Goal: Information Seeking & Learning: Find specific fact

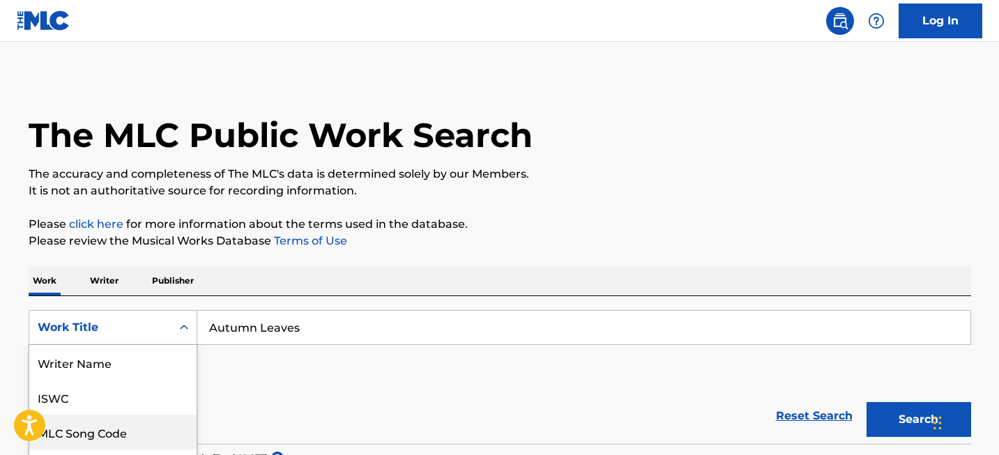
click at [160, 312] on div "MLC Song Code, 3 of 8. 8 results available. Use Up and Down to choose options, …" at bounding box center [113, 327] width 169 height 35
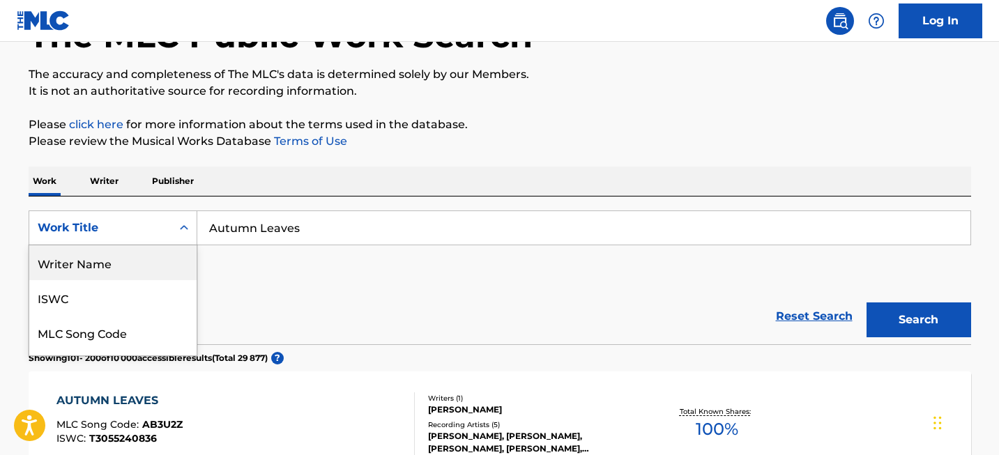
click at [147, 254] on div "Writer Name" at bounding box center [112, 262] width 167 height 35
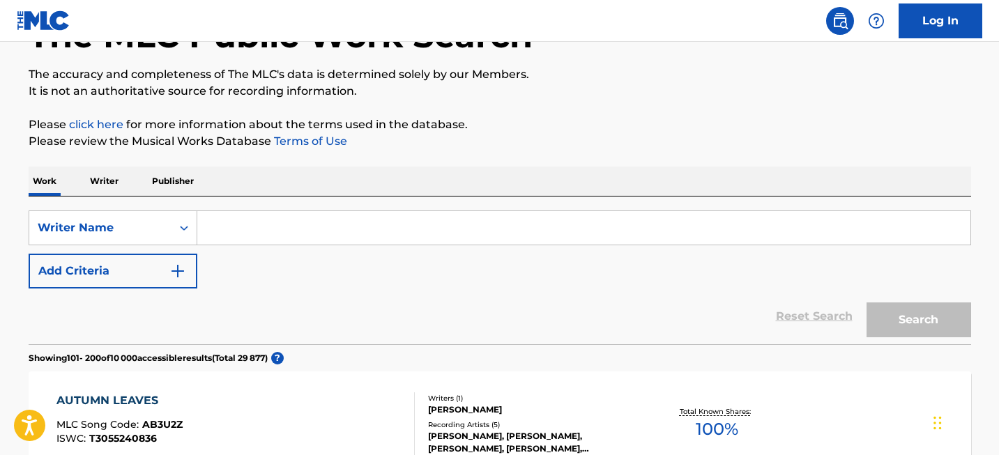
click at [280, 229] on input "Search Form" at bounding box center [583, 227] width 773 height 33
paste input "[PERSON_NAME]"
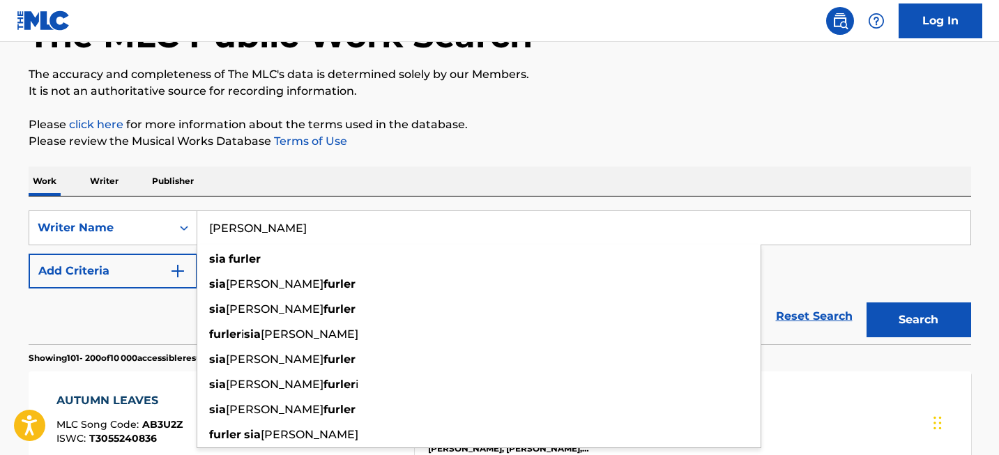
type input "[PERSON_NAME]"
click at [924, 305] on button "Search" at bounding box center [918, 320] width 105 height 35
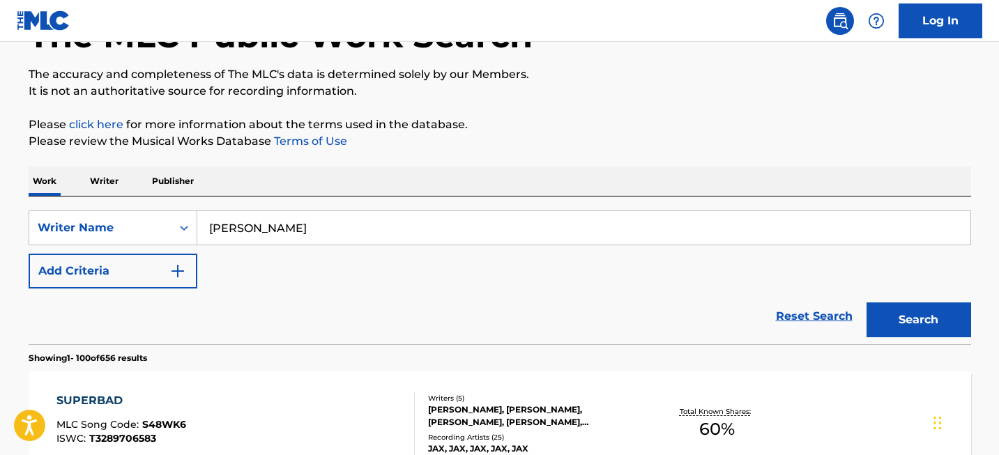
scroll to position [126, 0]
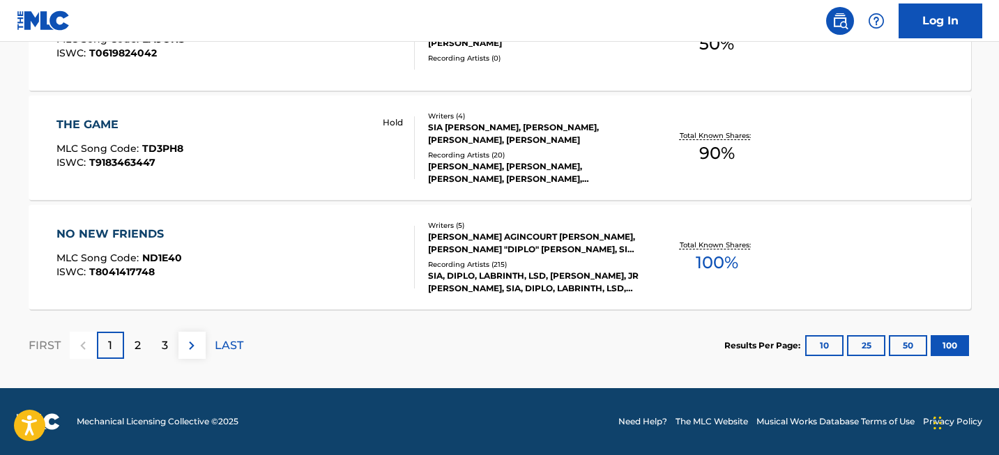
click at [144, 342] on div "2" at bounding box center [137, 345] width 27 height 27
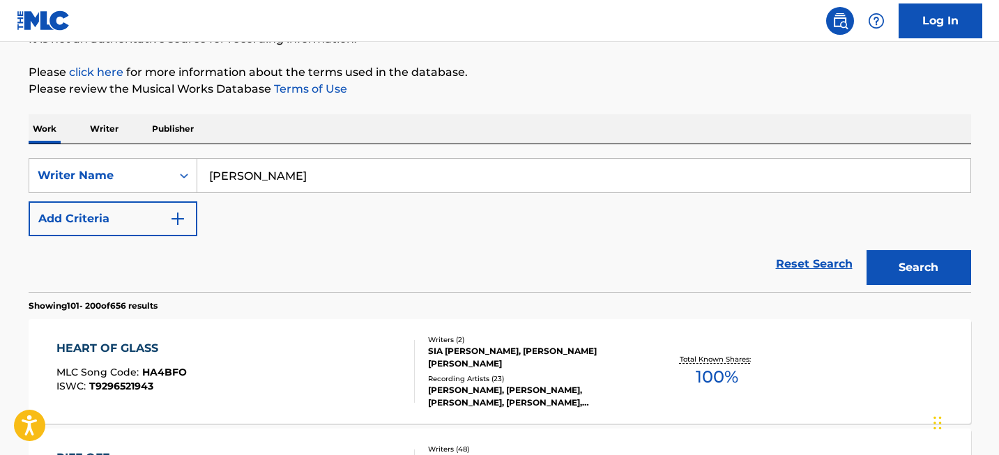
scroll to position [11101, 0]
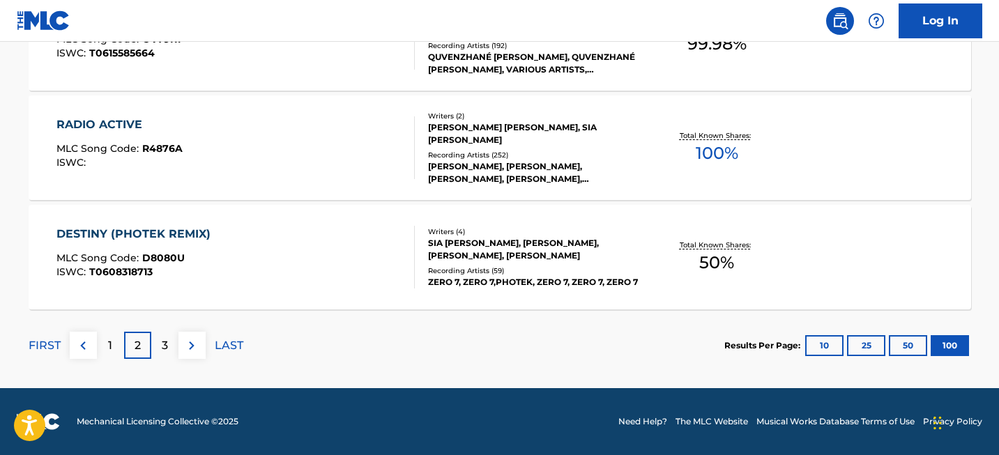
click at [176, 340] on div "3" at bounding box center [164, 345] width 27 height 27
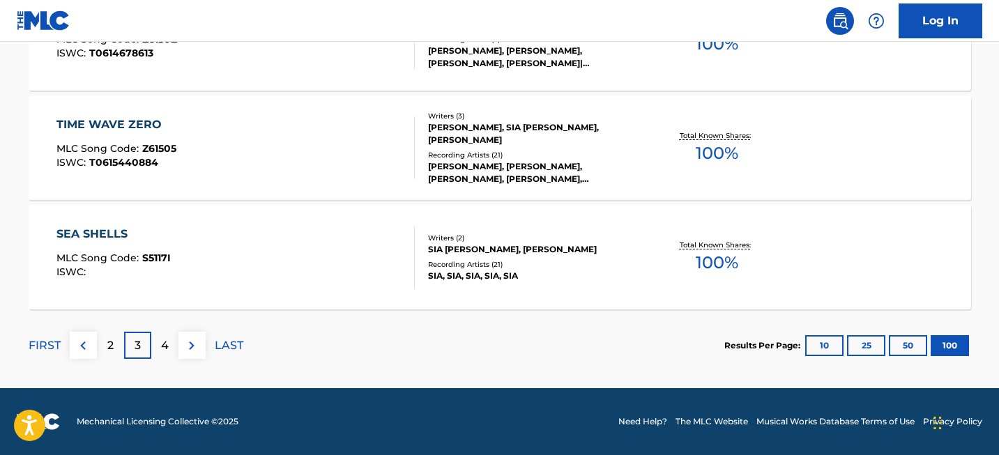
click at [169, 343] on div "4" at bounding box center [164, 345] width 27 height 27
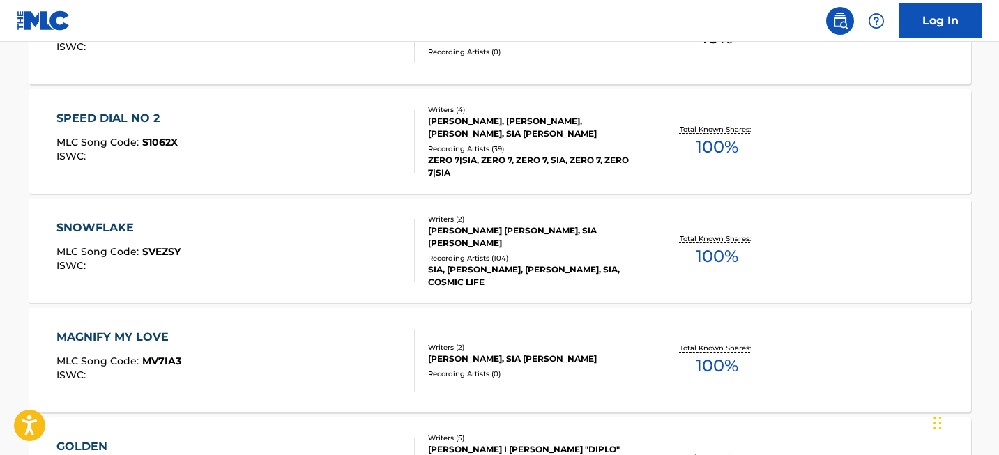
scroll to position [10889, 0]
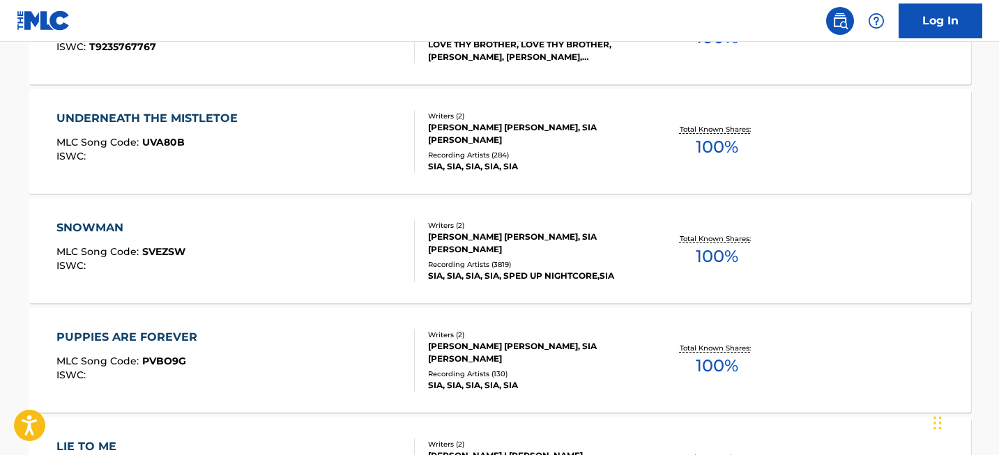
click at [93, 229] on div "SNOWMAN" at bounding box center [120, 228] width 129 height 17
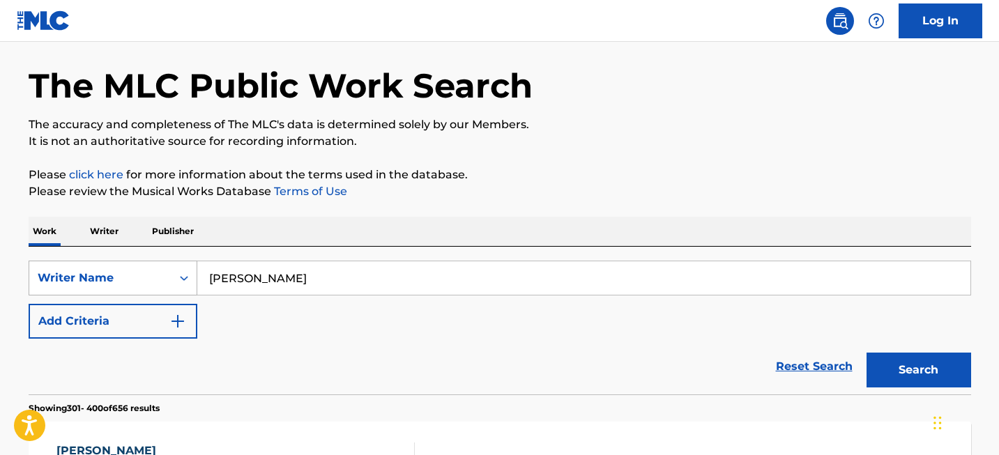
click at [121, 296] on div "Writer Name" at bounding box center [113, 278] width 169 height 35
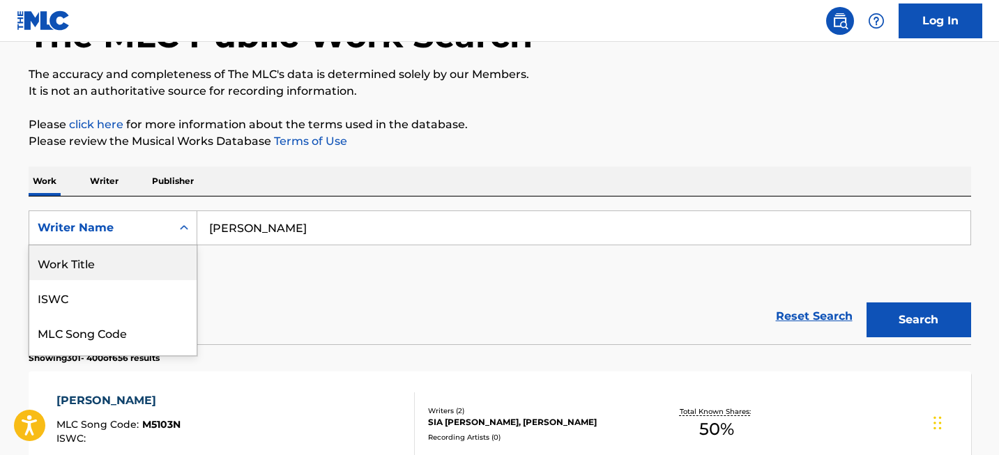
click at [112, 261] on div "Work Title" at bounding box center [112, 262] width 167 height 35
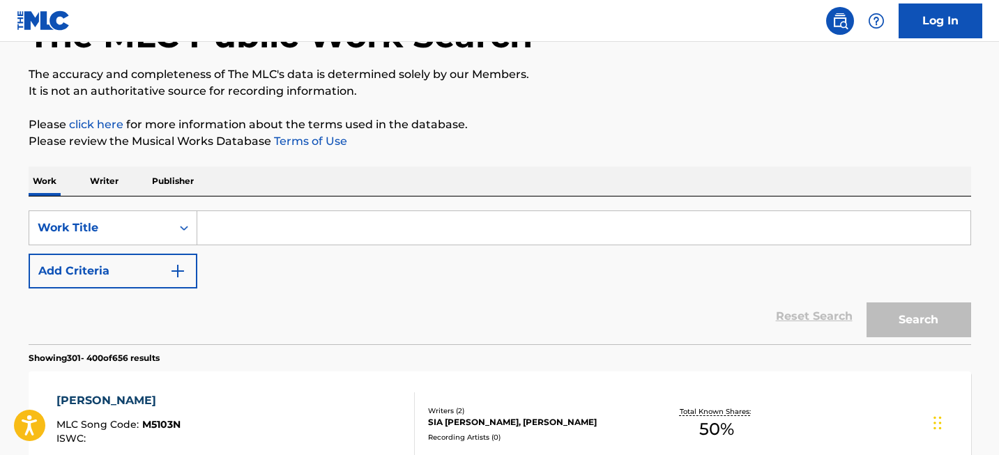
click at [236, 231] on input "Search Form" at bounding box center [583, 227] width 773 height 33
paste input "onderful Tonight"
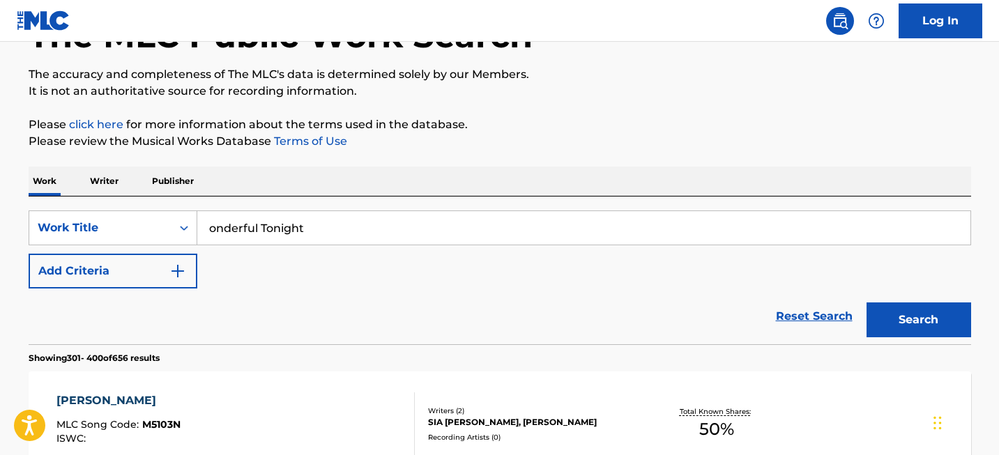
click at [212, 227] on input "onderful Tonight" at bounding box center [583, 227] width 773 height 33
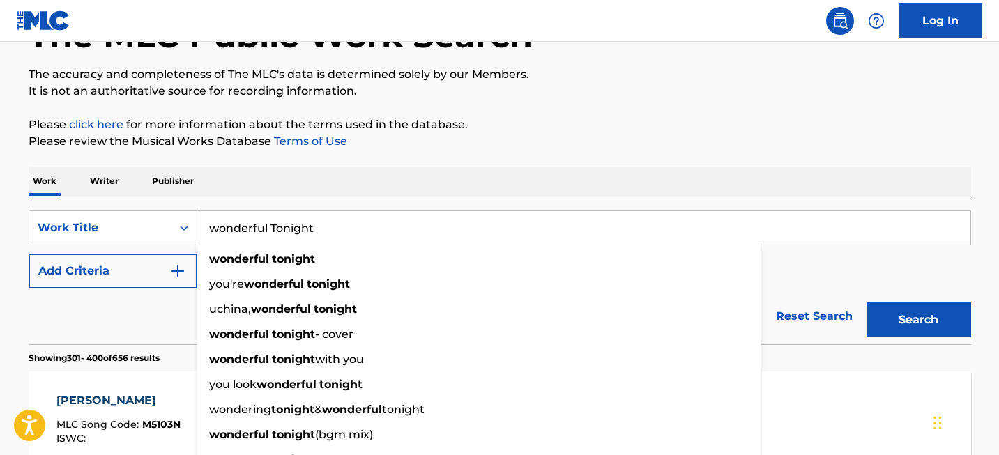
type input "wonderful Tonight"
click at [912, 321] on button "Search" at bounding box center [918, 320] width 105 height 35
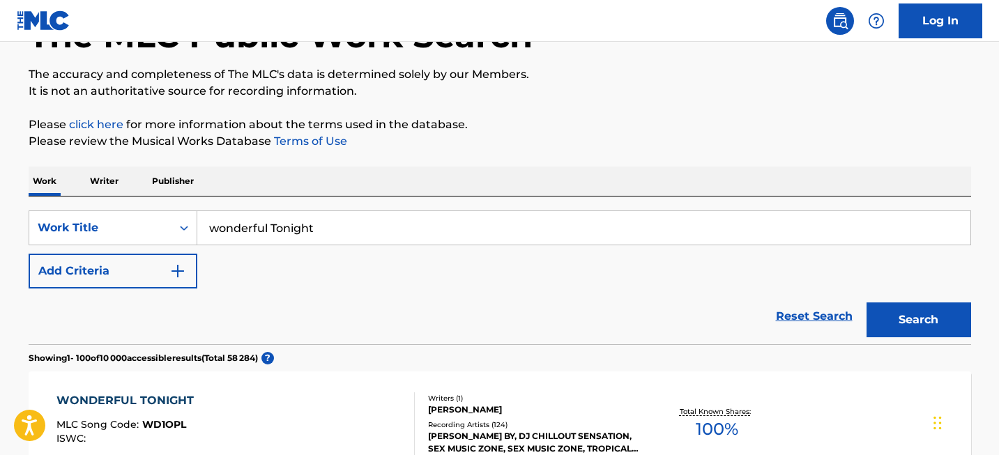
scroll to position [2471, 0]
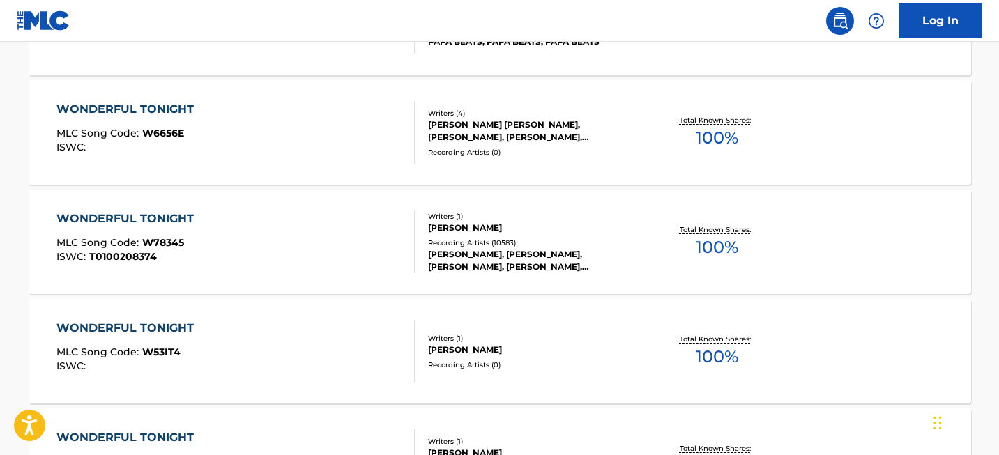
click at [151, 215] on div "WONDERFUL TONIGHT" at bounding box center [128, 219] width 144 height 17
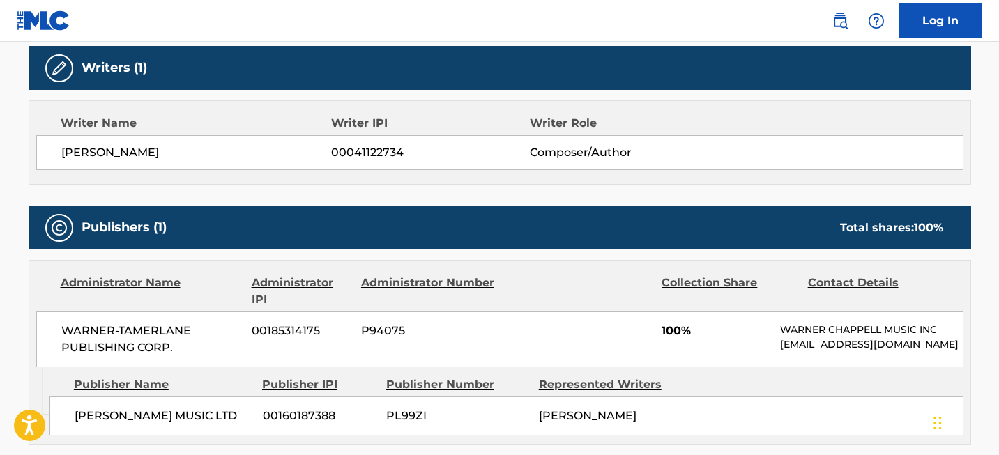
scroll to position [568, 0]
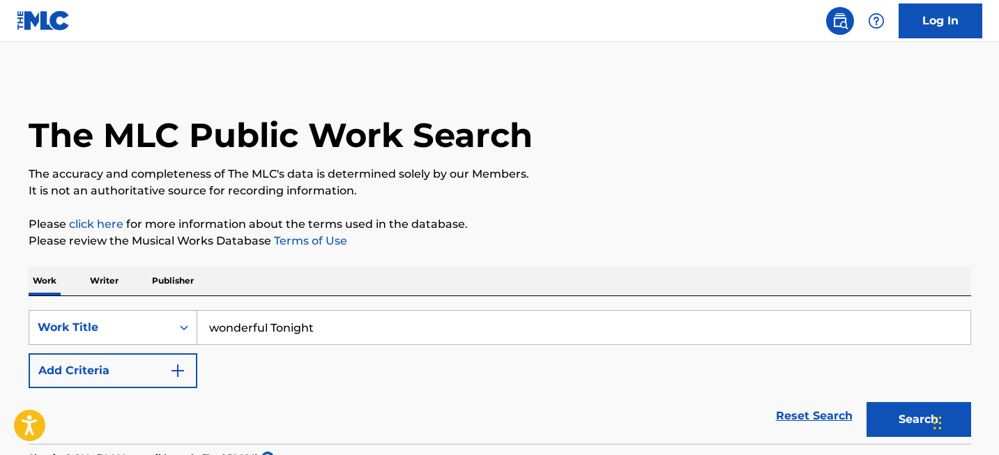
click at [163, 326] on div "Work Title" at bounding box center [113, 327] width 169 height 35
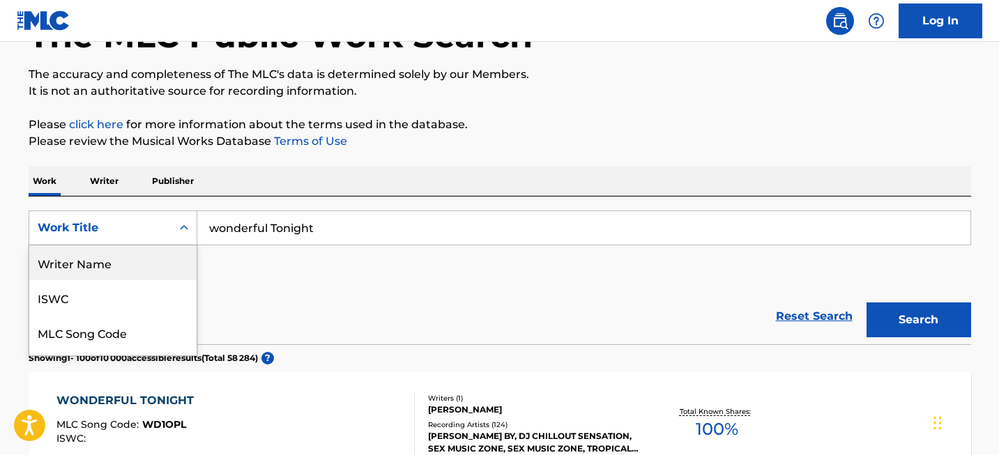
click at [146, 265] on div "Writer Name" at bounding box center [112, 262] width 167 height 35
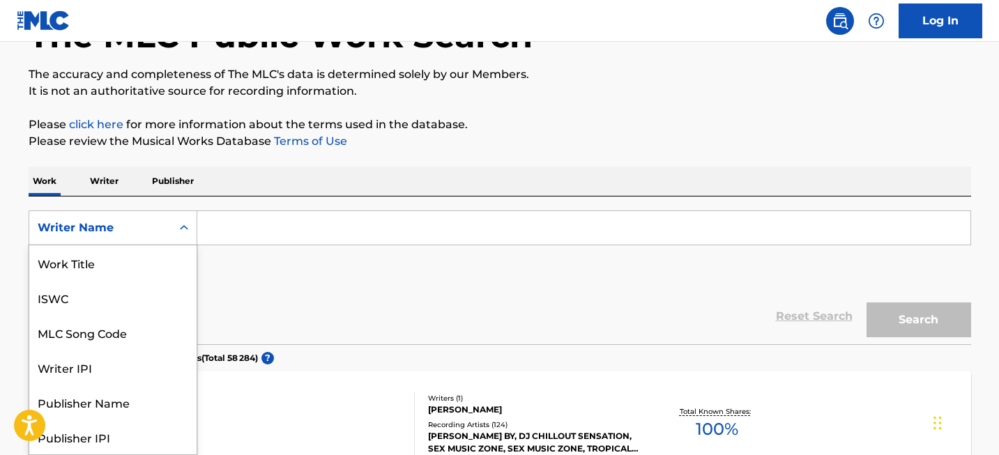
click at [162, 230] on div "Writer Name" at bounding box center [100, 228] width 125 height 17
click at [236, 233] on input "Search Form" at bounding box center [583, 227] width 773 height 33
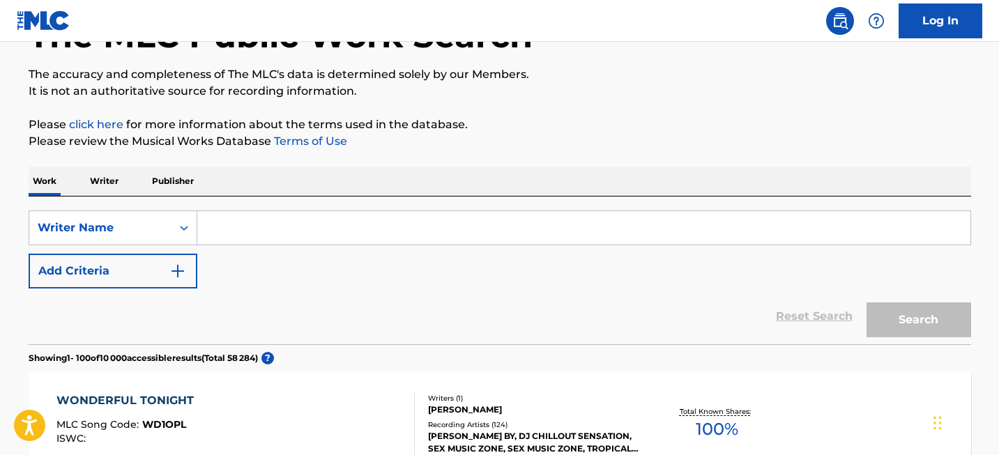
paste input "[PERSON_NAME]"
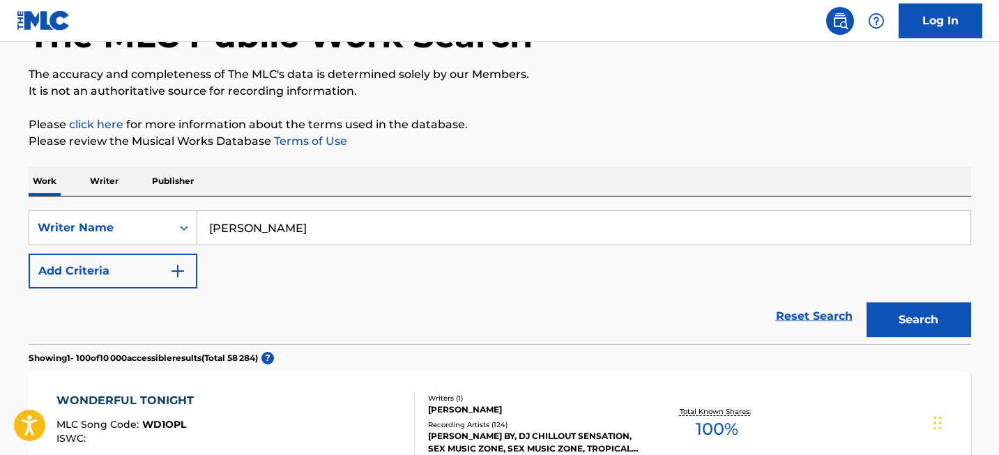
click at [335, 224] on input "[PERSON_NAME]" at bounding box center [583, 227] width 773 height 33
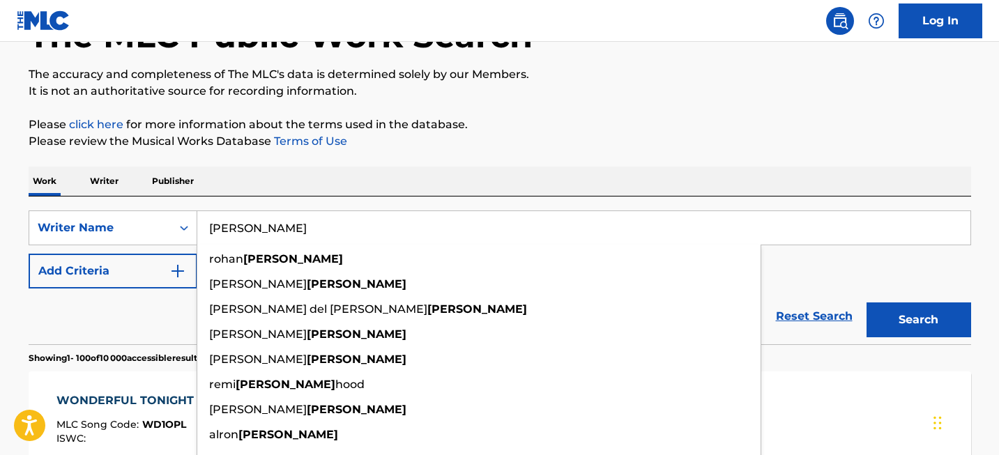
paste input "[PERSON_NAME]"
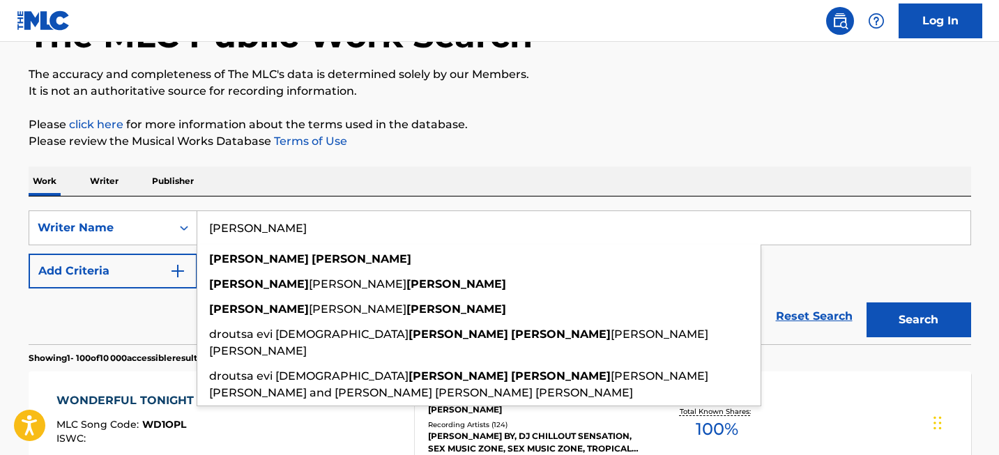
type input "[PERSON_NAME]"
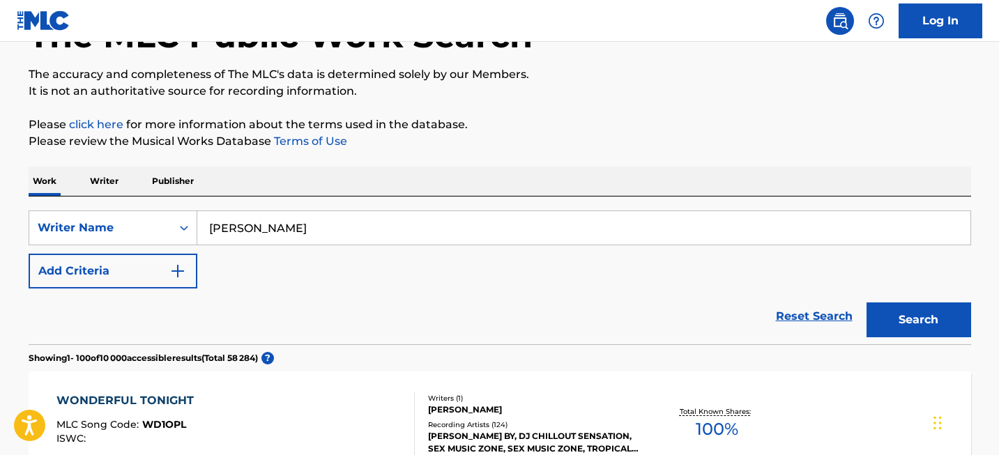
click at [938, 320] on button "Search" at bounding box center [918, 320] width 105 height 35
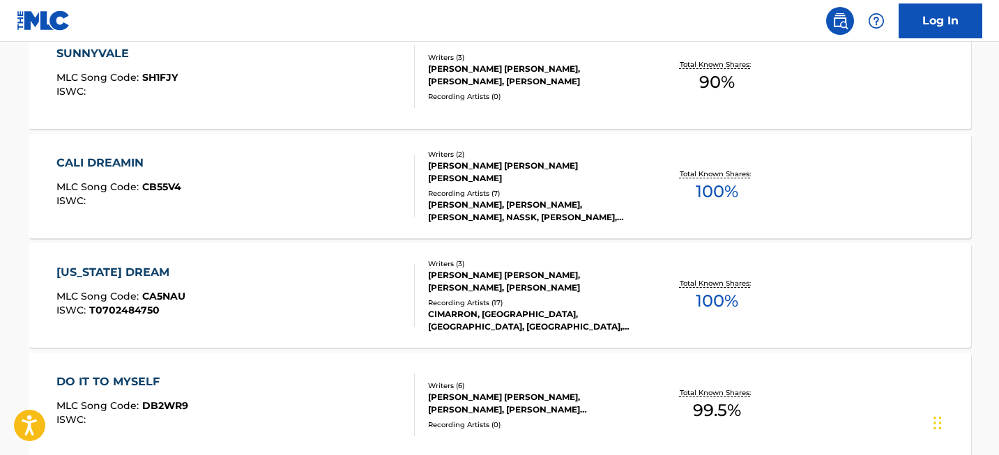
scroll to position [2352, 0]
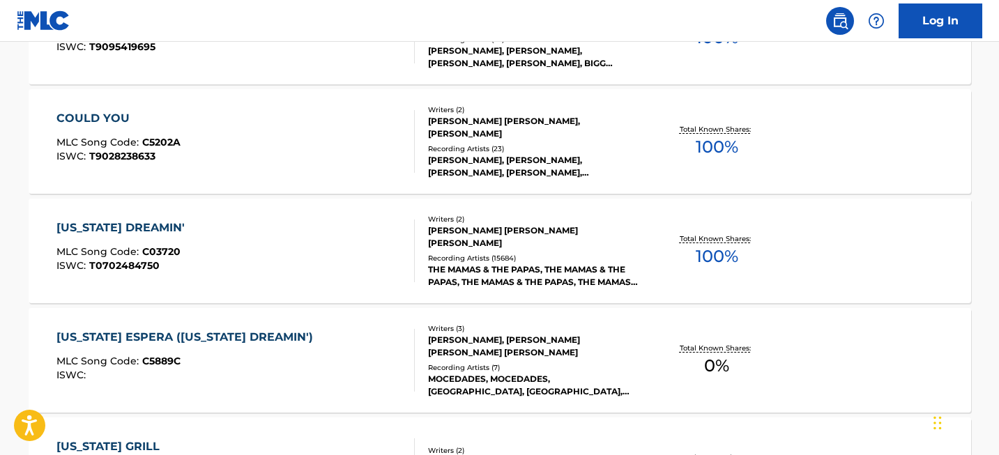
click at [144, 229] on div "[US_STATE] DREAMIN'" at bounding box center [123, 228] width 135 height 17
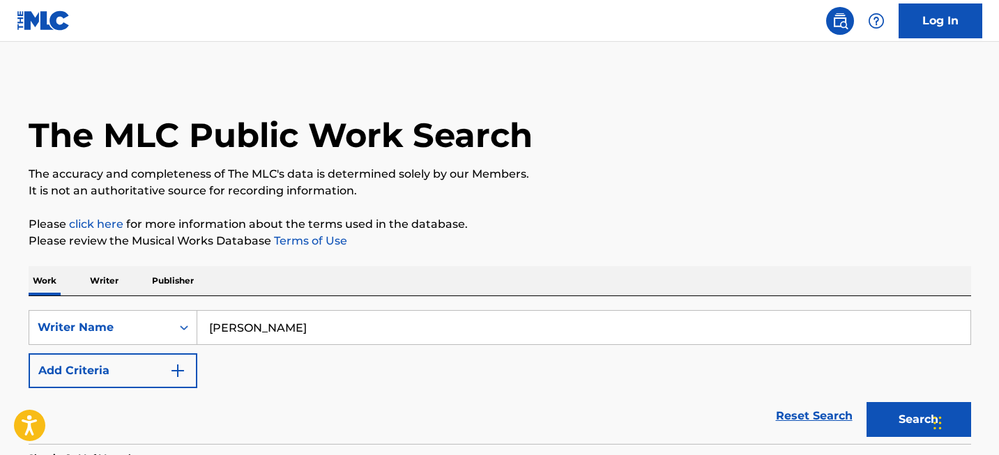
click at [257, 335] on input "[PERSON_NAME]" at bounding box center [583, 327] width 773 height 33
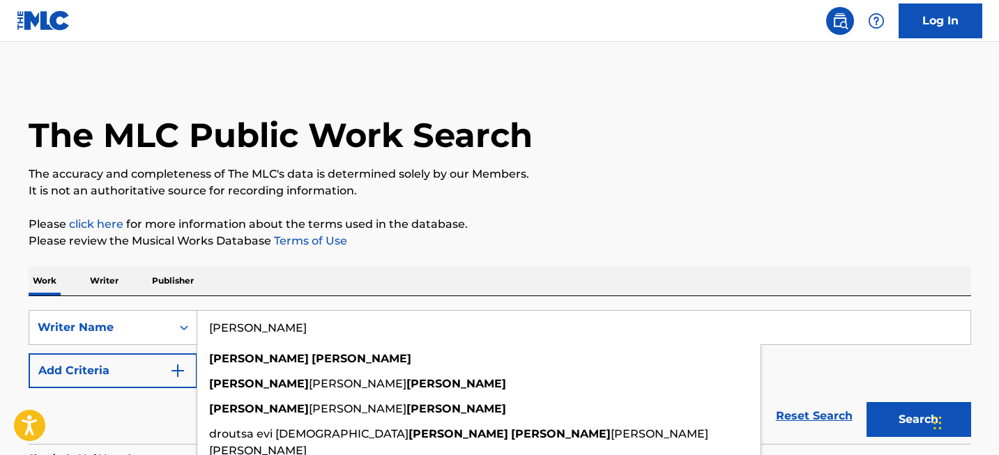
click at [257, 335] on input "[PERSON_NAME]" at bounding box center [583, 327] width 773 height 33
paste input "[PERSON_NAME] Let It Snow!"
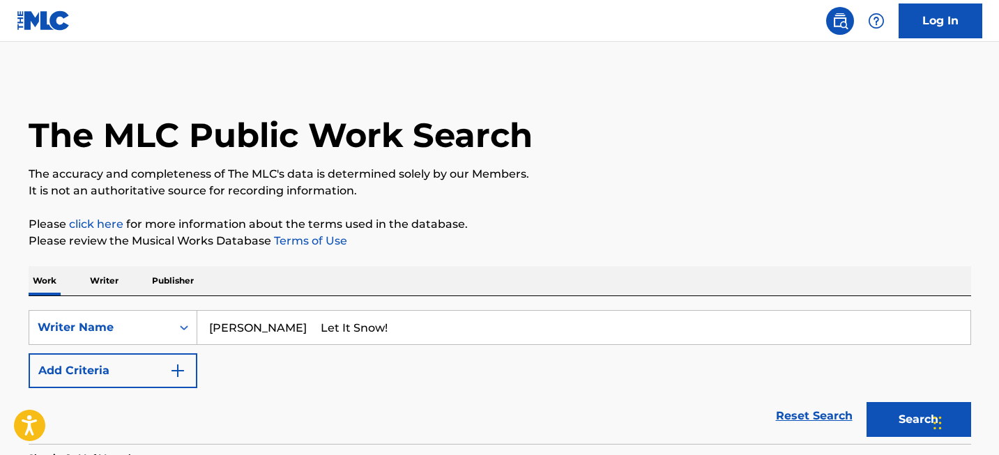
drag, startPoint x: 247, startPoint y: 323, endPoint x: 434, endPoint y: 313, distance: 187.1
click at [434, 313] on input "[PERSON_NAME] Let It Snow!" at bounding box center [583, 327] width 773 height 33
drag, startPoint x: 381, startPoint y: 333, endPoint x: 262, endPoint y: 326, distance: 119.4
click at [262, 326] on input "[PERSON_NAME] Let It Snow!" at bounding box center [583, 327] width 773 height 33
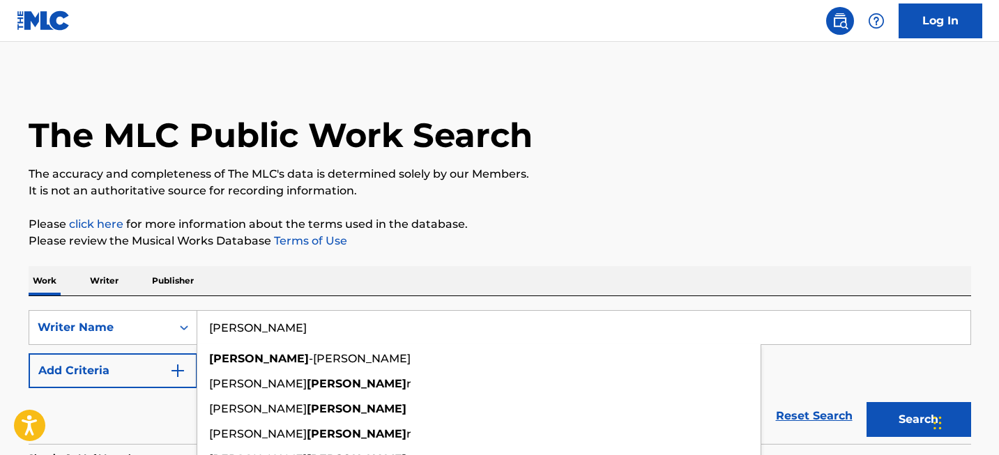
click at [308, 328] on input "[PERSON_NAME]" at bounding box center [583, 327] width 773 height 33
paste input "[PERSON_NAME]"
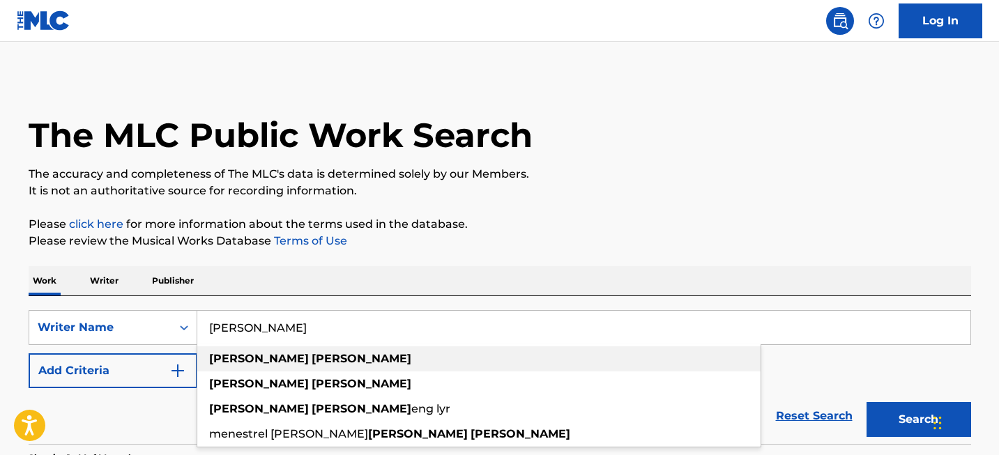
click at [312, 358] on strong "[PERSON_NAME]" at bounding box center [362, 358] width 100 height 13
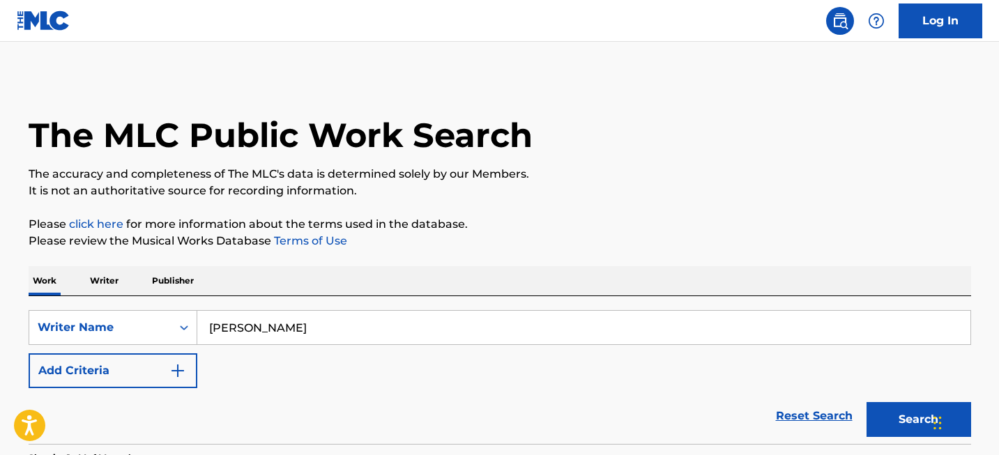
click at [874, 408] on button "Search" at bounding box center [918, 419] width 105 height 35
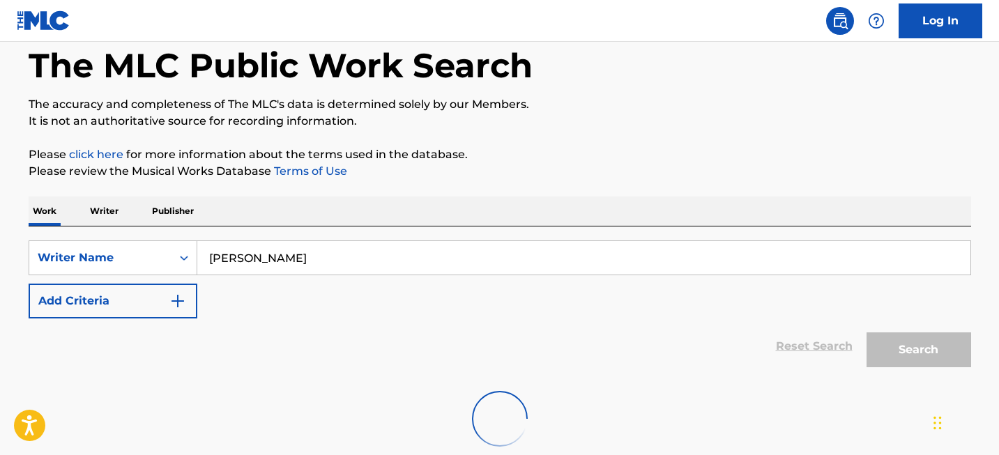
scroll to position [152, 0]
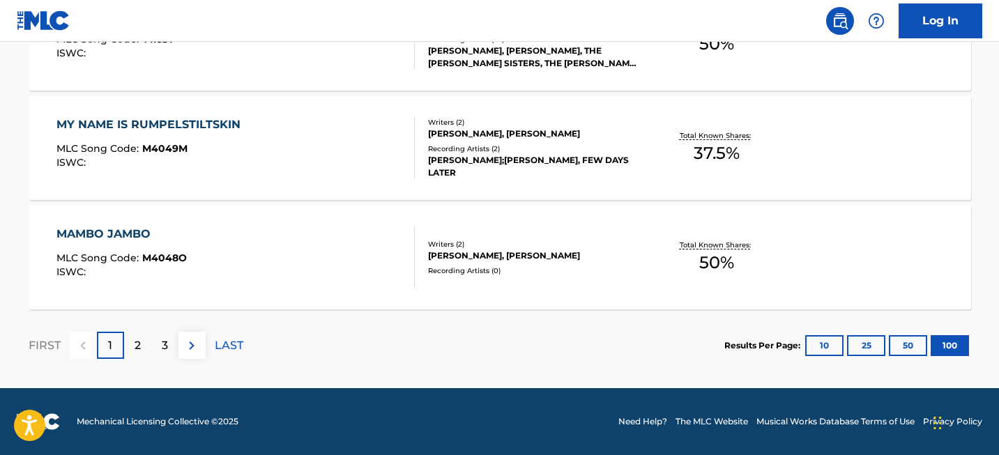
click at [131, 344] on div "2" at bounding box center [137, 345] width 27 height 27
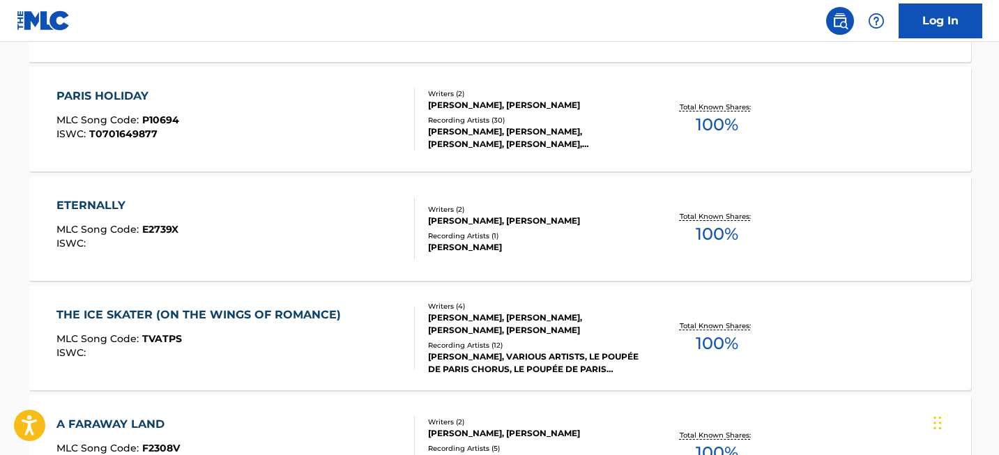
scroll to position [11101, 0]
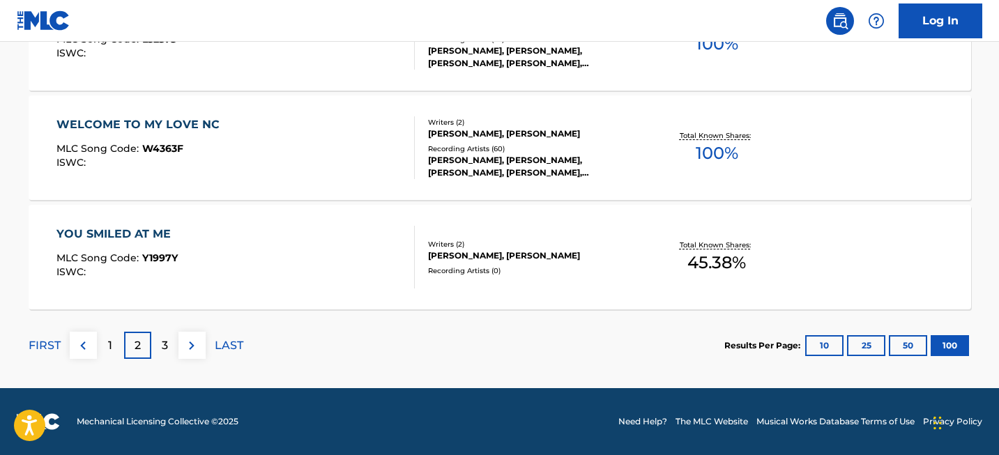
click at [165, 341] on p "3" at bounding box center [165, 345] width 6 height 17
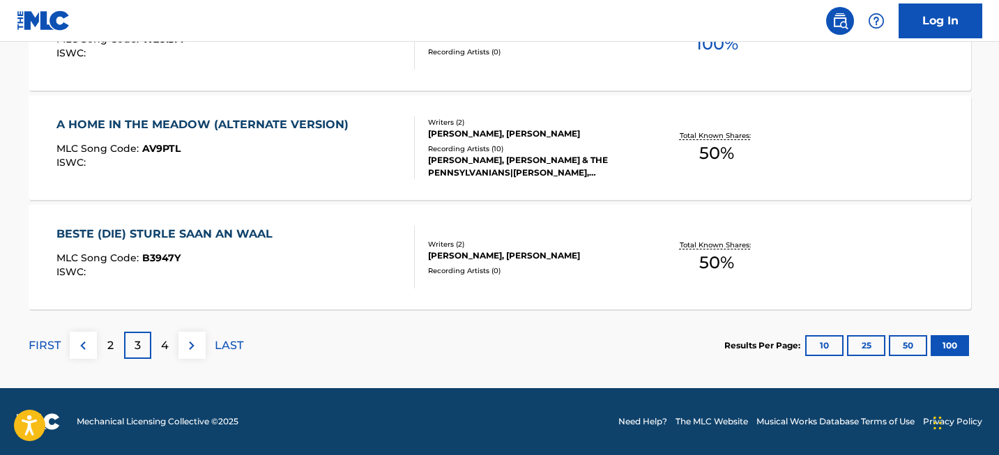
click at [156, 345] on div "4" at bounding box center [164, 345] width 27 height 27
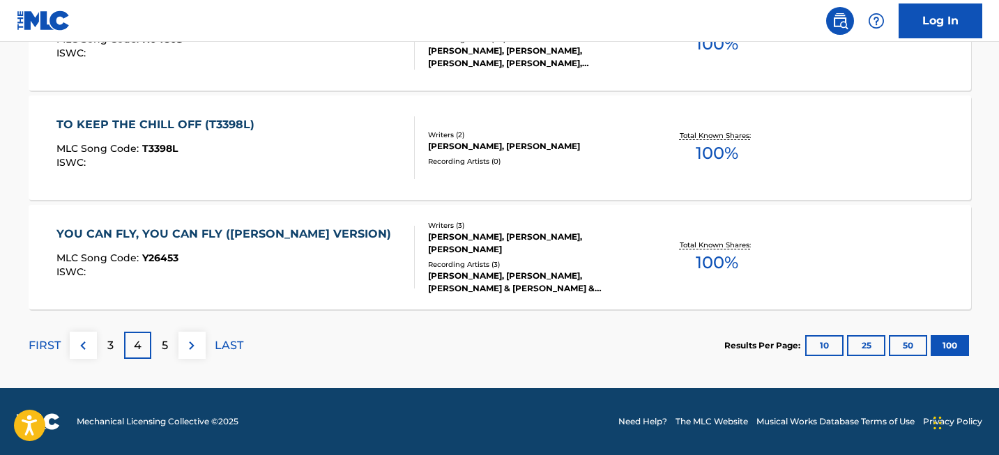
click at [170, 347] on div "5" at bounding box center [164, 345] width 27 height 27
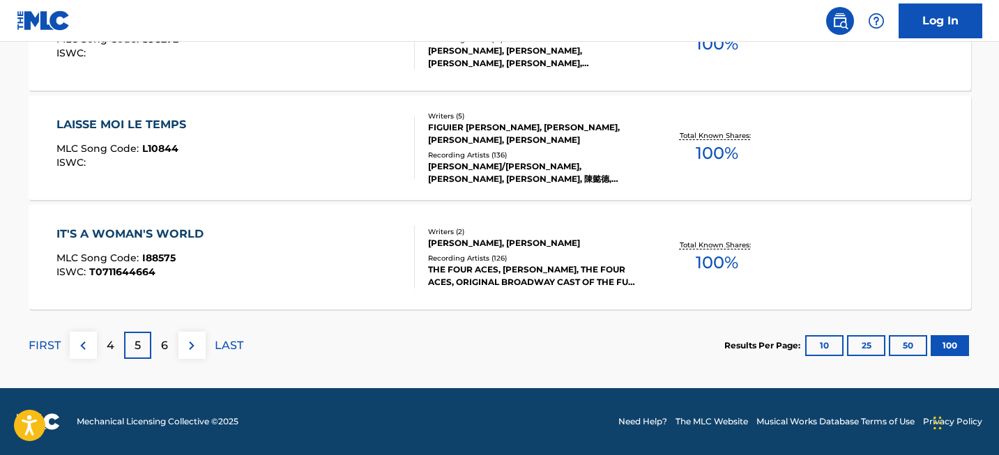
scroll to position [2366, 0]
click at [158, 341] on div "6" at bounding box center [164, 345] width 27 height 27
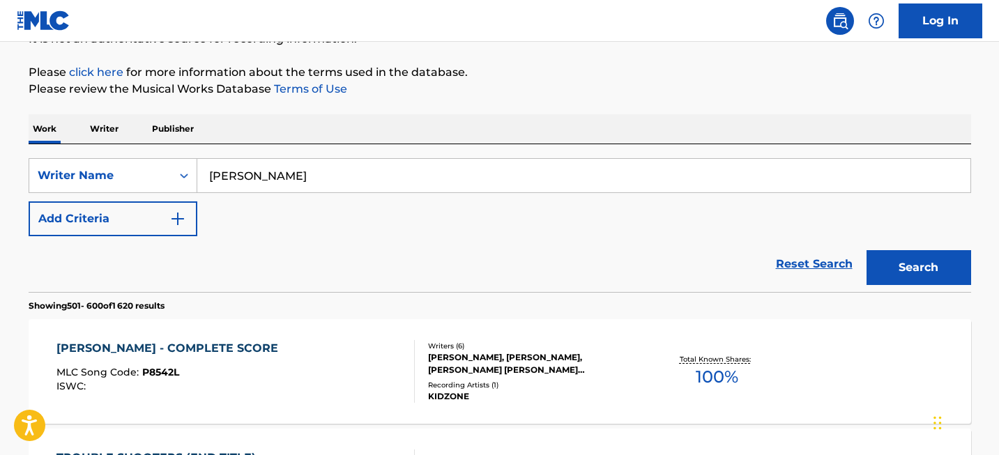
scroll to position [11101, 0]
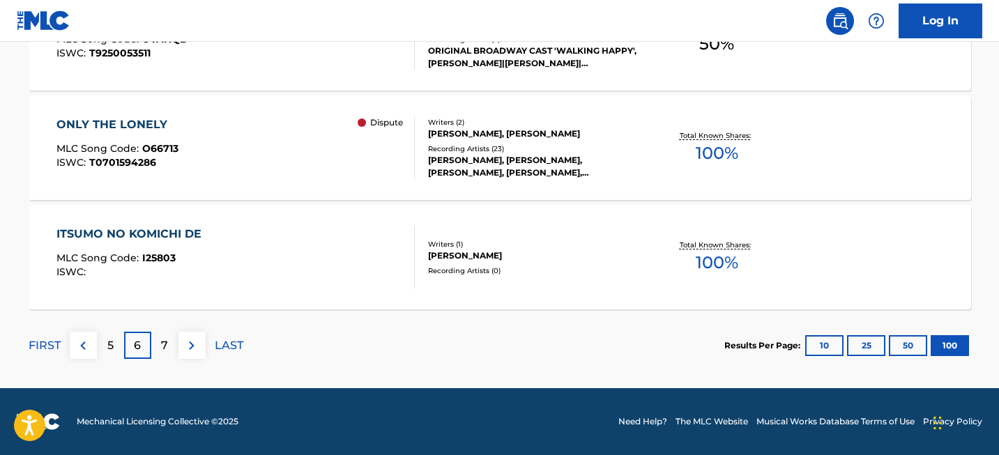
click at [169, 338] on div "7" at bounding box center [164, 345] width 27 height 27
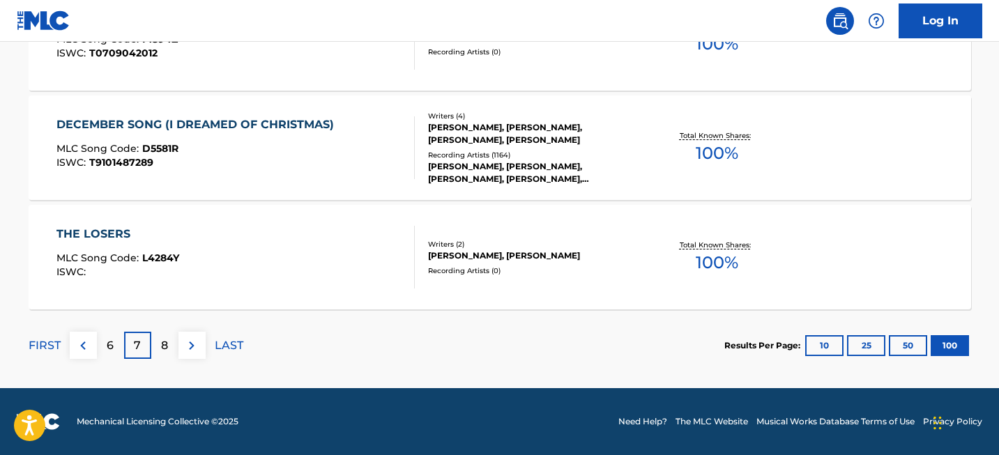
click at [164, 334] on div "8" at bounding box center [164, 345] width 27 height 27
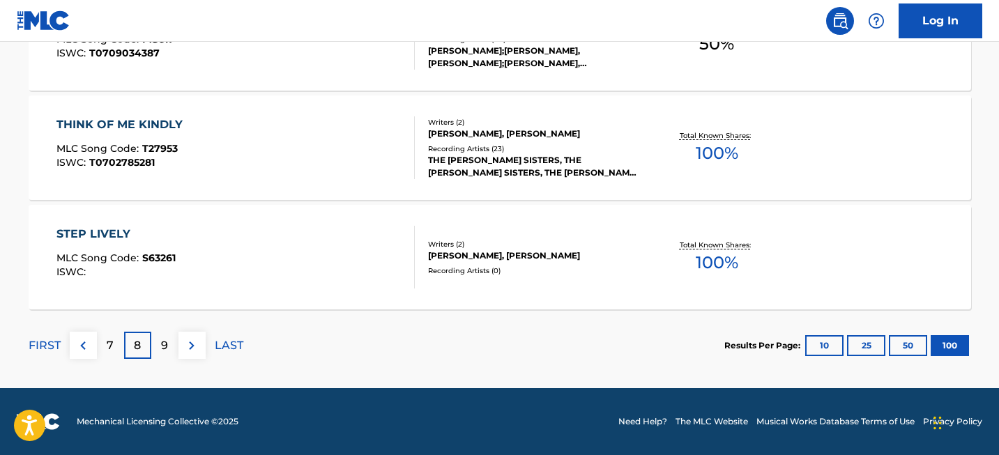
click at [162, 360] on div "FIRST 7 8 9 LAST" at bounding box center [136, 346] width 215 height 72
click at [163, 350] on p "9" at bounding box center [164, 345] width 7 height 17
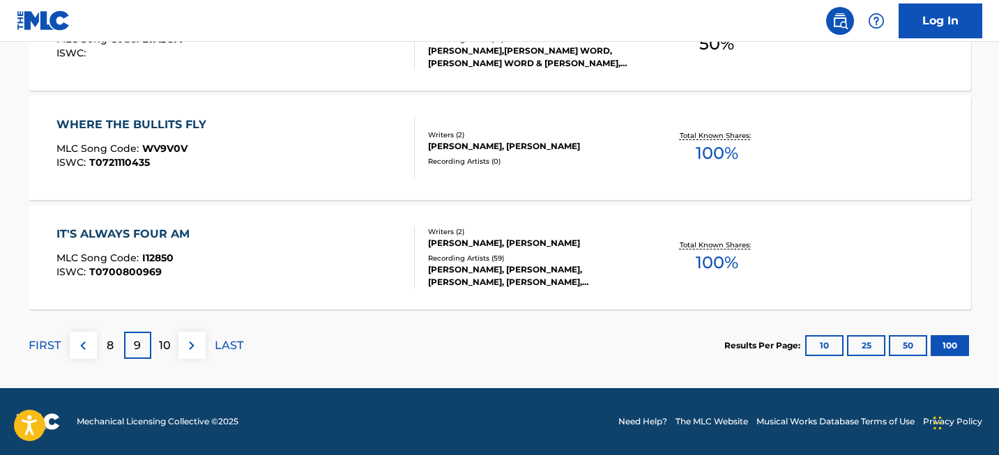
click at [157, 354] on div "10" at bounding box center [164, 345] width 27 height 27
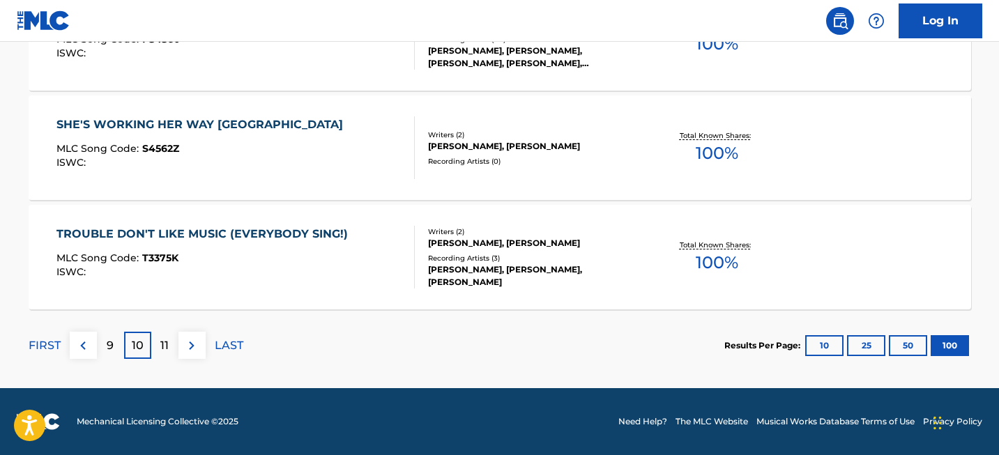
click at [167, 342] on p "11" at bounding box center [164, 345] width 8 height 17
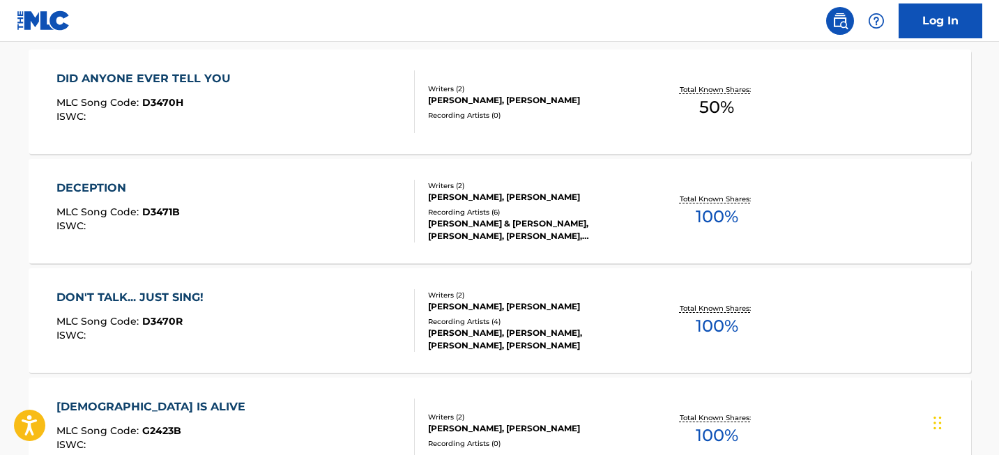
scroll to position [0, 0]
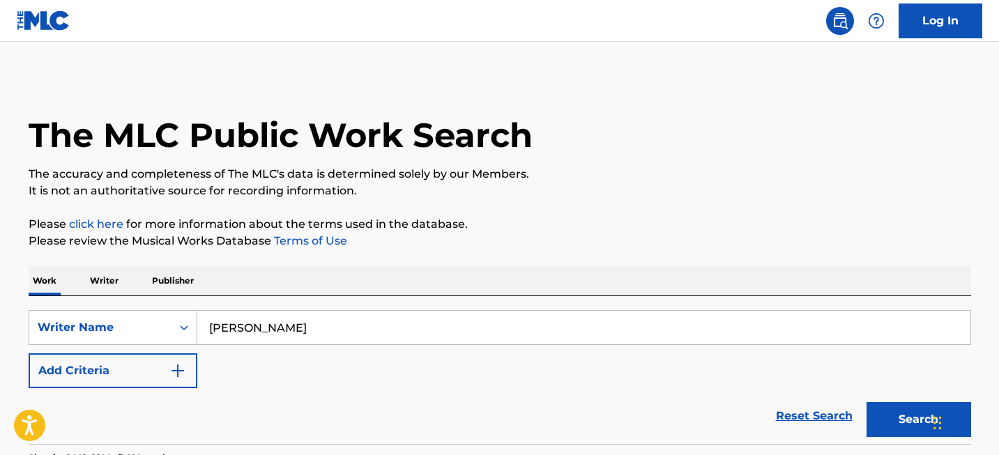
click at [360, 322] on input "[PERSON_NAME]" at bounding box center [583, 327] width 773 height 33
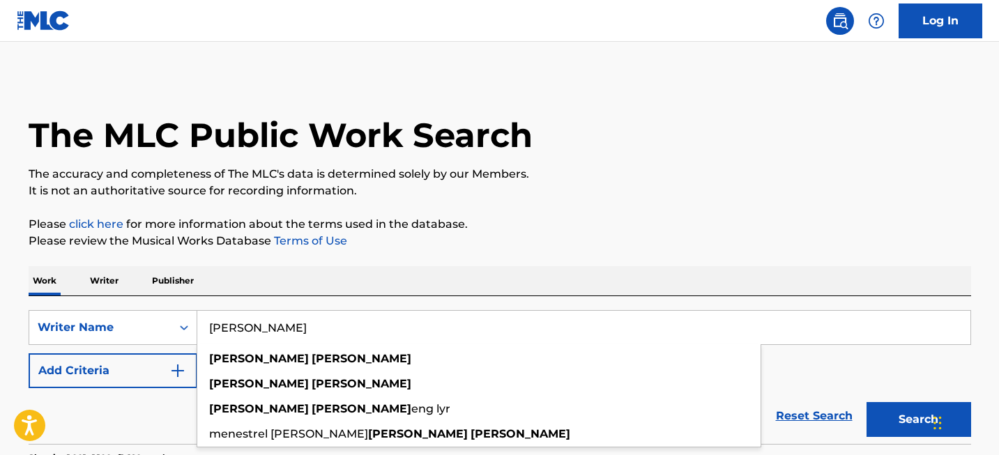
paste input "[PERSON_NAME]"
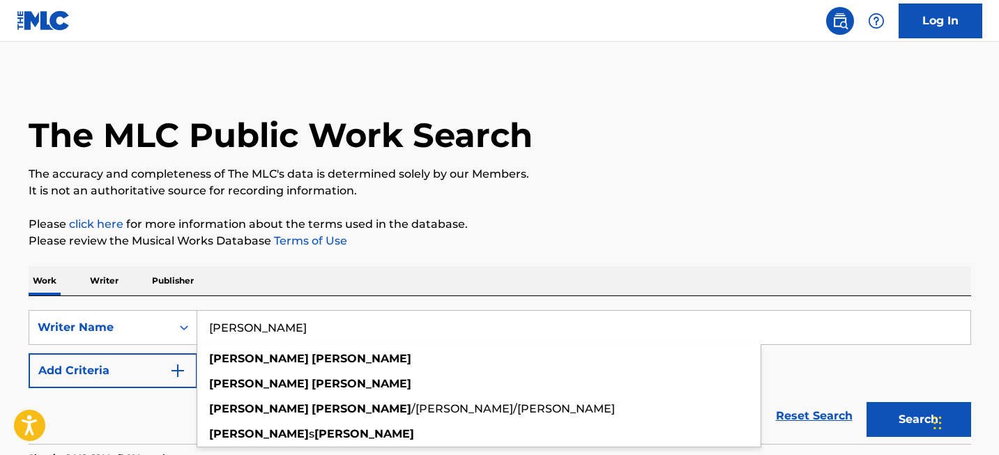
type input "[PERSON_NAME]"
click at [893, 427] on button "Search" at bounding box center [918, 419] width 105 height 35
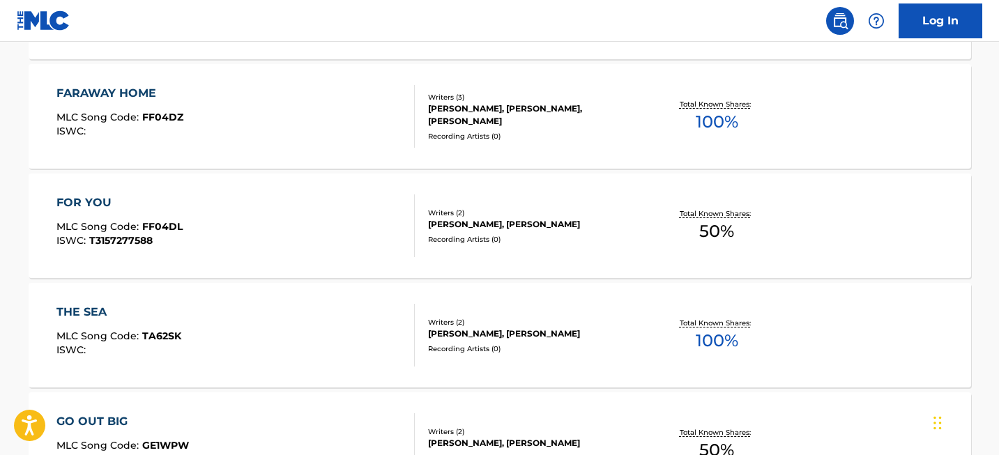
scroll to position [11101, 0]
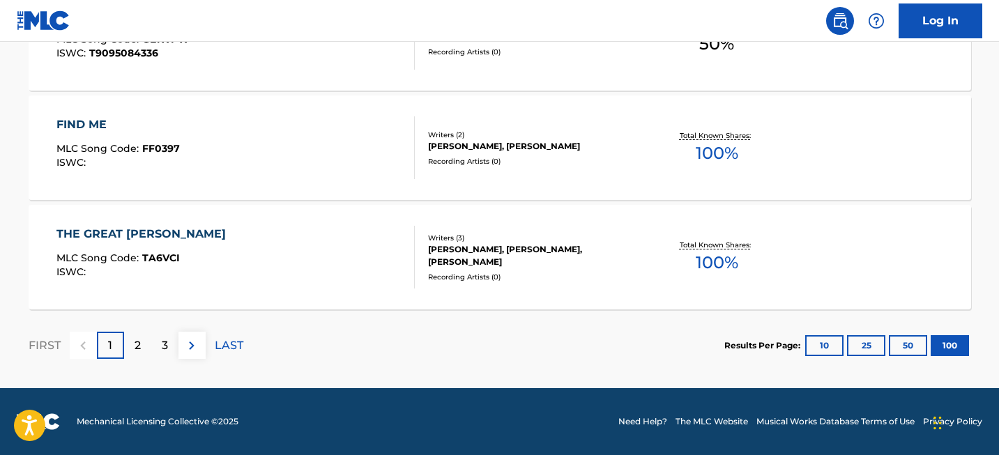
click at [139, 351] on p "2" at bounding box center [138, 345] width 6 height 17
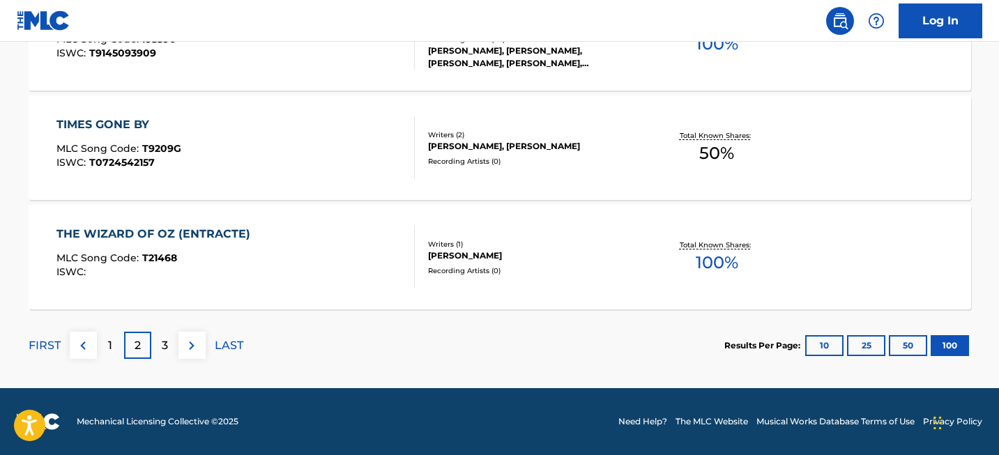
click at [165, 339] on p "3" at bounding box center [165, 345] width 6 height 17
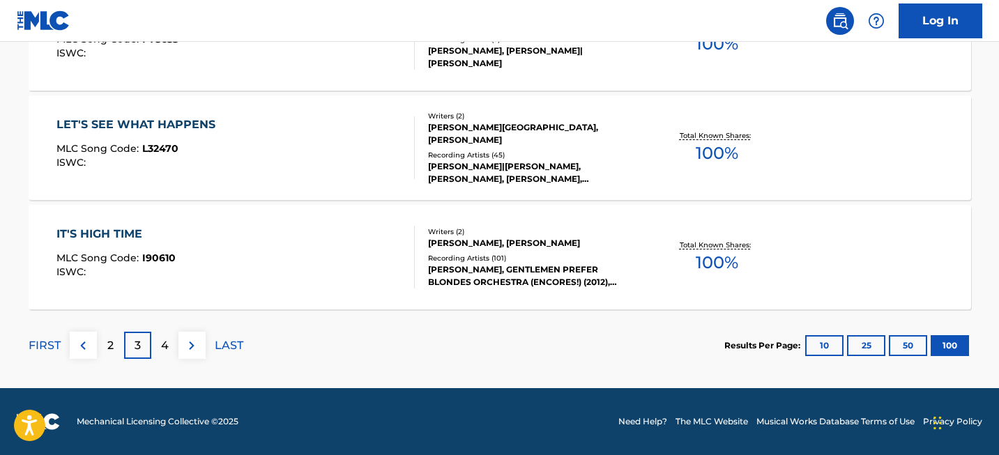
scroll to position [3006, 0]
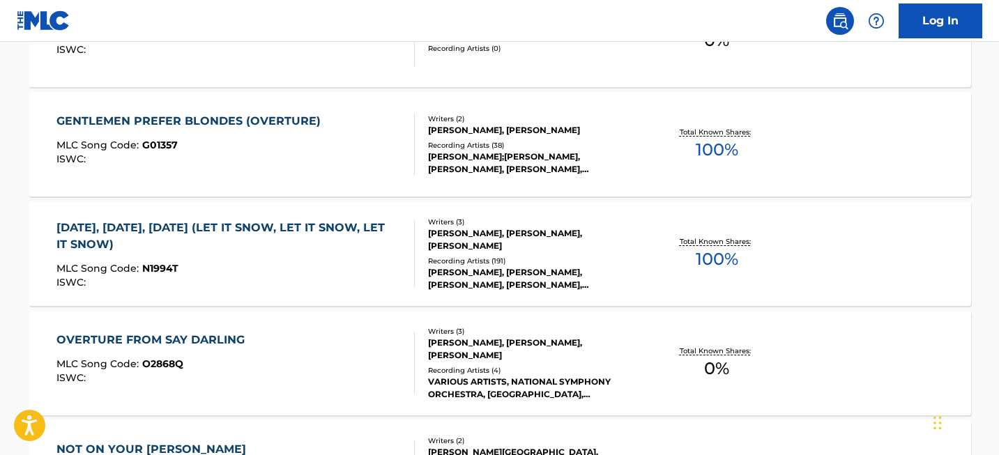
click at [296, 228] on div "[DATE], [DATE], [DATE] (LET IT SNOW, LET IT SNOW, LET IT SNOW)" at bounding box center [229, 236] width 346 height 33
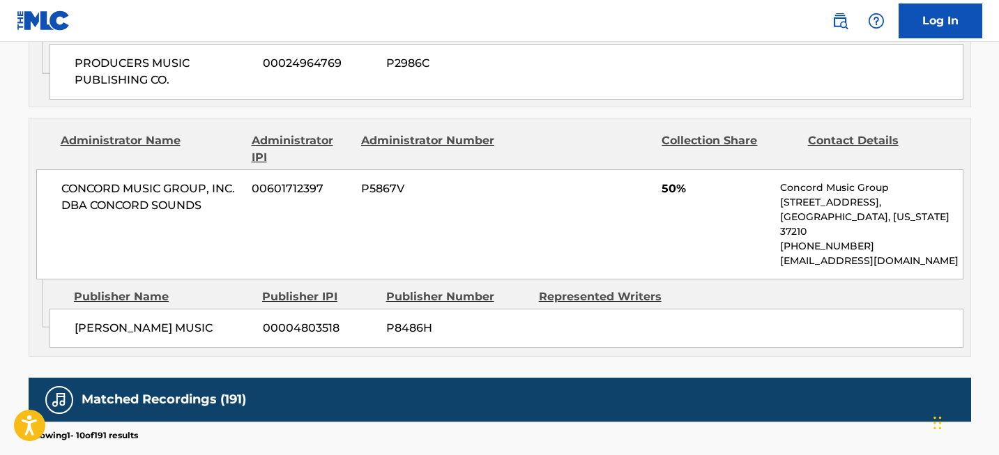
scroll to position [859, 0]
